Goal: Transaction & Acquisition: Purchase product/service

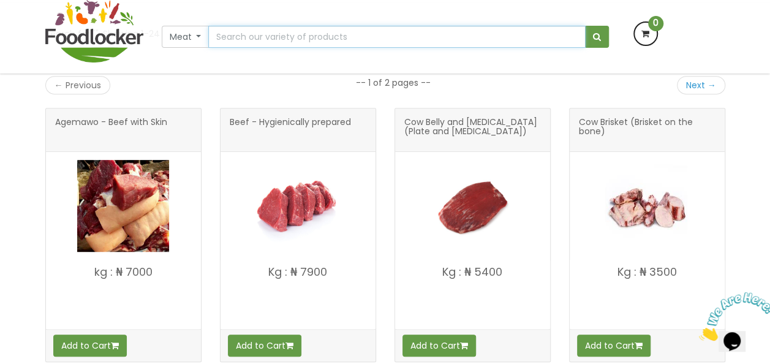
click at [249, 37] on input "text" at bounding box center [396, 37] width 377 height 22
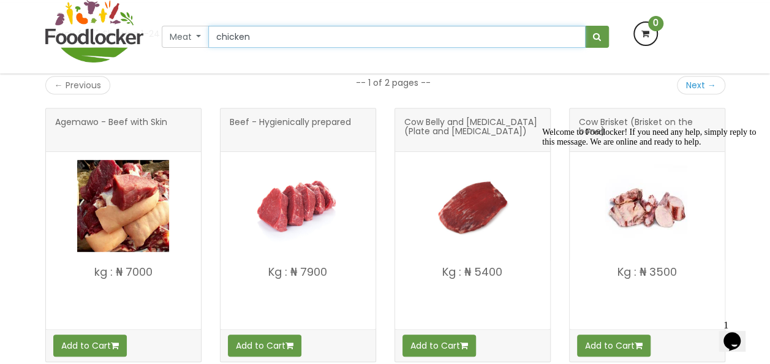
type input "chicken"
click at [585, 26] on button "submit" at bounding box center [597, 37] width 24 height 22
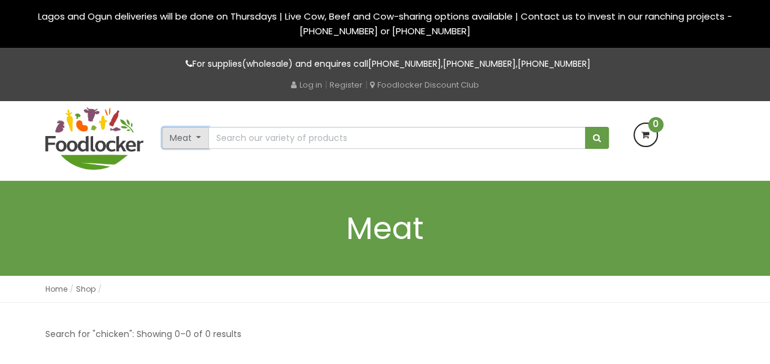
click at [197, 138] on button "Meat" at bounding box center [186, 138] width 48 height 22
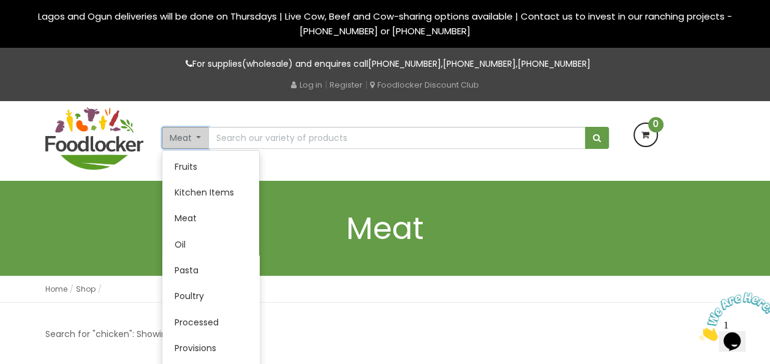
scroll to position [206, 0]
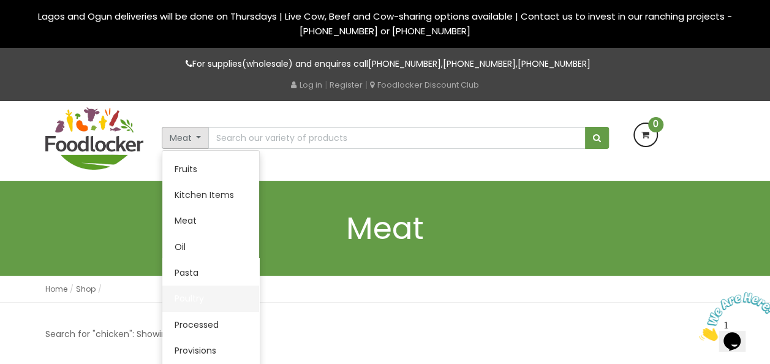
click at [183, 300] on link "Poultry" at bounding box center [210, 299] width 97 height 26
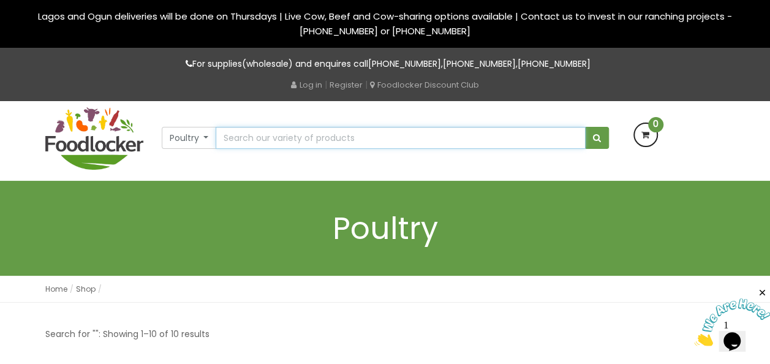
click at [252, 142] on input "text" at bounding box center [400, 138] width 369 height 22
type input "meat"
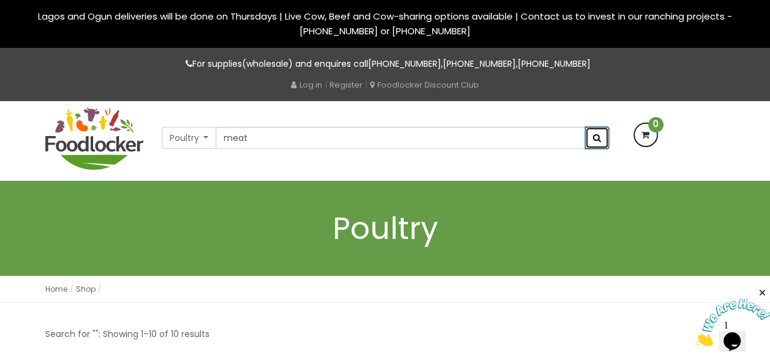
click at [600, 140] on button "submit" at bounding box center [597, 138] width 24 height 22
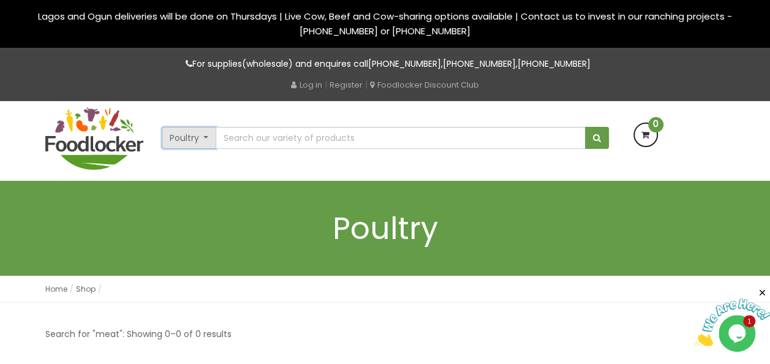
click at [205, 138] on button "Poultry" at bounding box center [189, 138] width 55 height 22
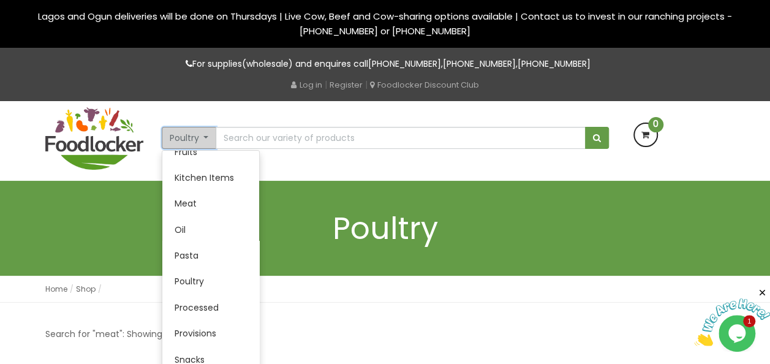
scroll to position [224, 0]
click at [198, 199] on link "Meat" at bounding box center [210, 202] width 97 height 26
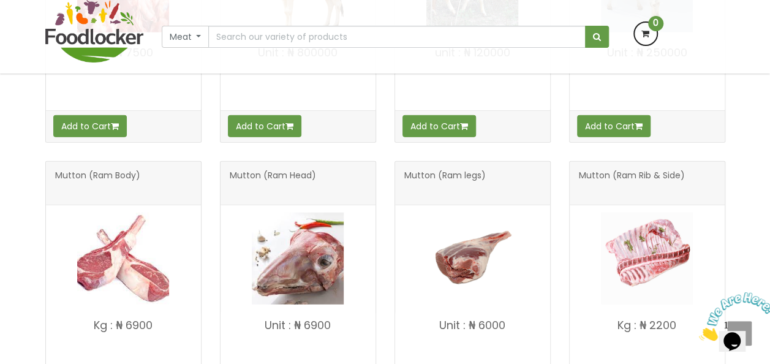
scroll to position [1520, 0]
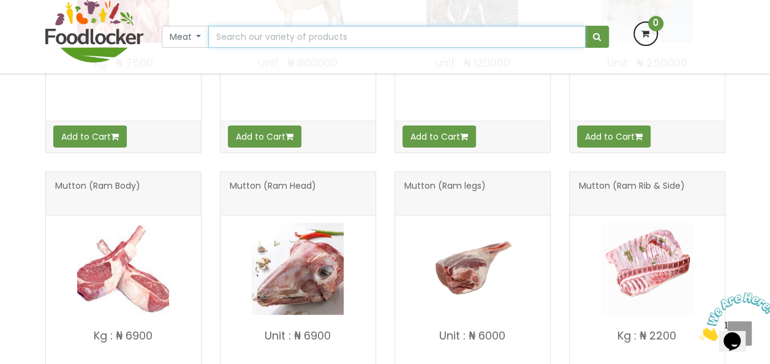
click at [235, 39] on input "text" at bounding box center [396, 37] width 377 height 22
type input "chicken"
click at [585, 26] on button "submit" at bounding box center [597, 37] width 24 height 22
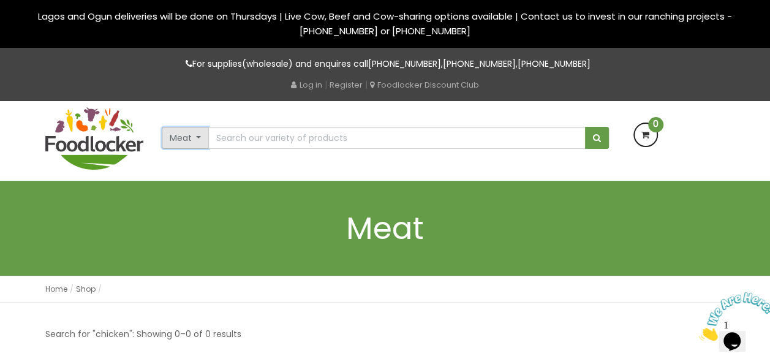
click at [183, 134] on button "Meat" at bounding box center [186, 138] width 48 height 22
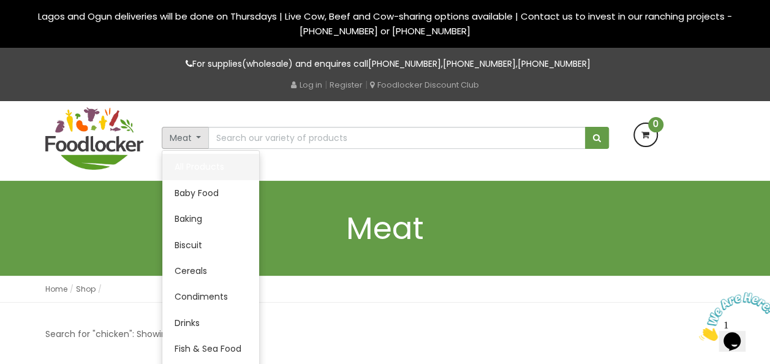
click at [191, 164] on link "All Products" at bounding box center [210, 167] width 97 height 26
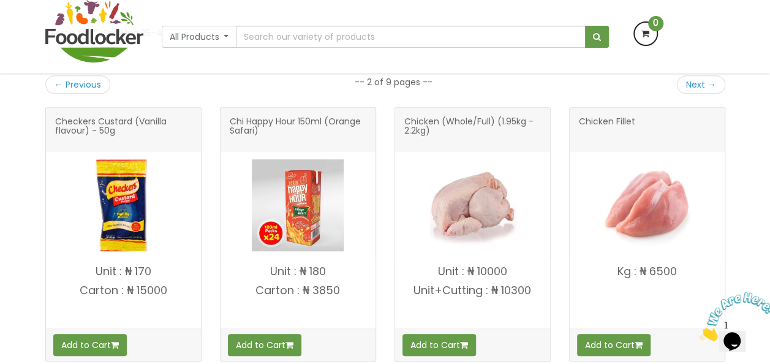
scroll to position [221, 0]
click at [463, 121] on span "Chicken (Whole/Full) (1.95kg - 2.2kg)" at bounding box center [472, 130] width 137 height 25
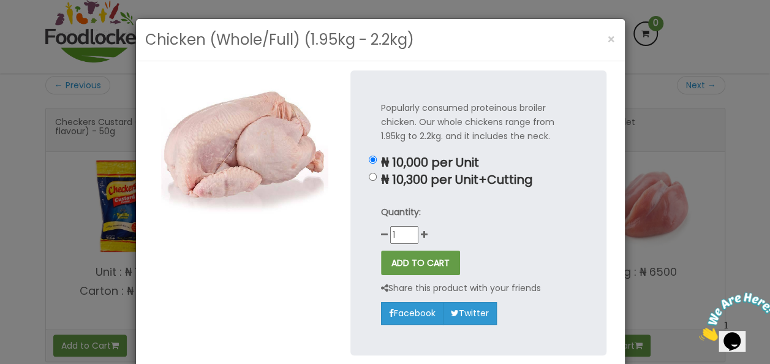
click at [11, 167] on div "Chicken (Whole/Full) (1.95kg - 2.2kg) × Popularly consumed proteinous broiler c…" at bounding box center [385, 182] width 770 height 364
